Goal: Contribute content

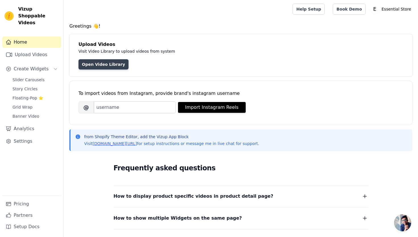
click at [116, 66] on link "Open Video Library" at bounding box center [104, 64] width 50 height 10
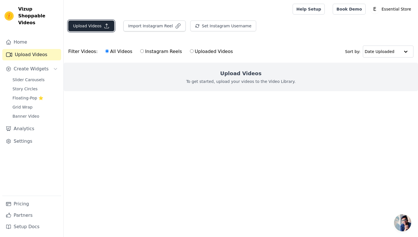
click at [92, 26] on button "Upload Videos" at bounding box center [91, 25] width 46 height 11
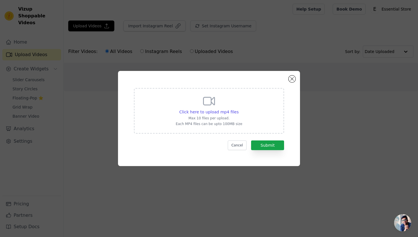
click at [230, 123] on p "Each MP4 files can be upto 100MB size" at bounding box center [209, 123] width 67 height 5
click at [238, 109] on input "Click here to upload mp4 files Max 10 files per upload. Each MP4 files can be u…" at bounding box center [238, 109] width 0 height 0
type input "C:\fakepath\Hailuo_Video_Scene 2 (5–10 sec)_ Product In_419555582683271169.mp4"
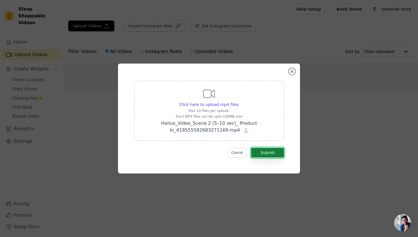
click at [270, 151] on button "Submit" at bounding box center [267, 153] width 33 height 10
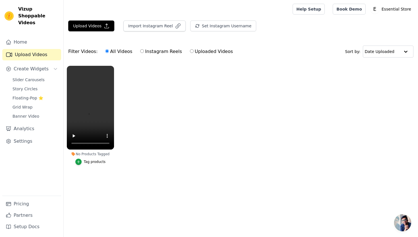
click at [140, 52] on input "Instagram Reels" at bounding box center [142, 51] width 4 height 4
radio input "true"
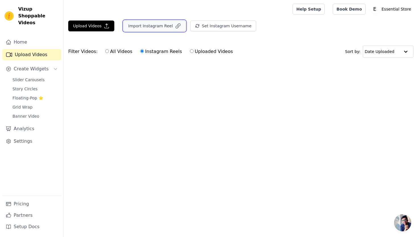
click at [156, 20] on button "Import Instagram Reel" at bounding box center [154, 25] width 62 height 11
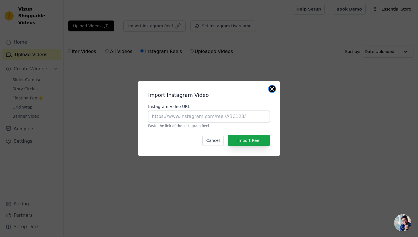
click at [275, 91] on div "Import Instagram Video Instagram Video URL Paste the link of the Instagram Reel…" at bounding box center [209, 118] width 142 height 75
click at [269, 88] on button "Close modal" at bounding box center [272, 88] width 7 height 7
